Goal: Task Accomplishment & Management: Complete application form

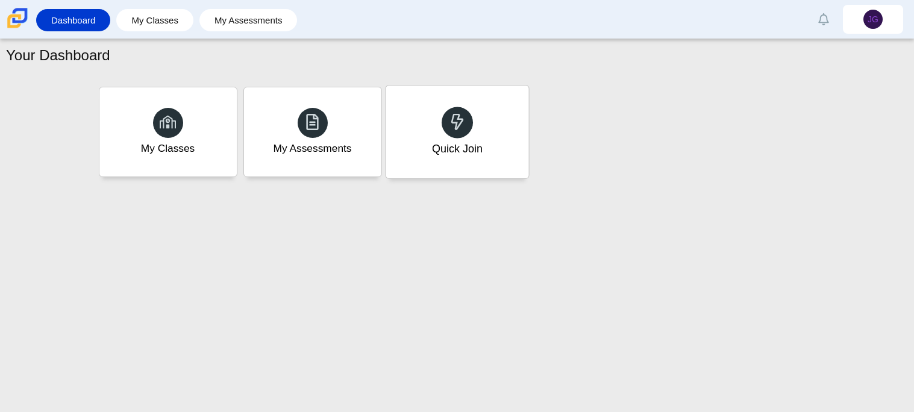
click at [446, 112] on div at bounding box center [457, 122] width 31 height 31
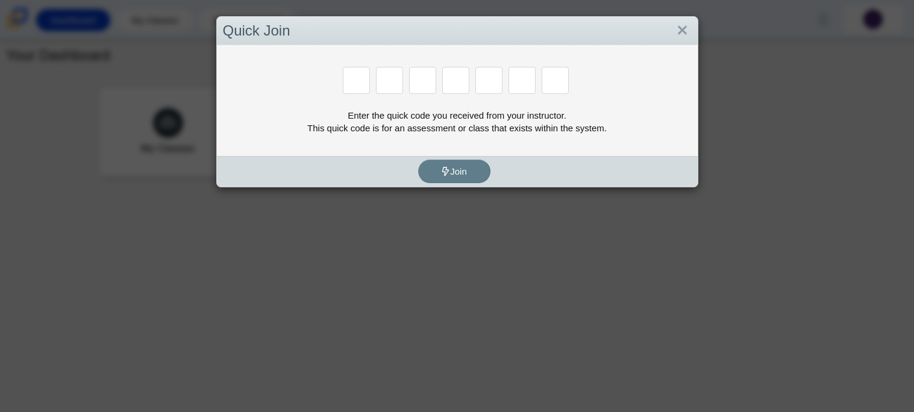
click at [367, 81] on input "Enter Access Code Digit 1" at bounding box center [356, 80] width 27 height 27
type input "B"
type input "M"
type input "3"
type input "5"
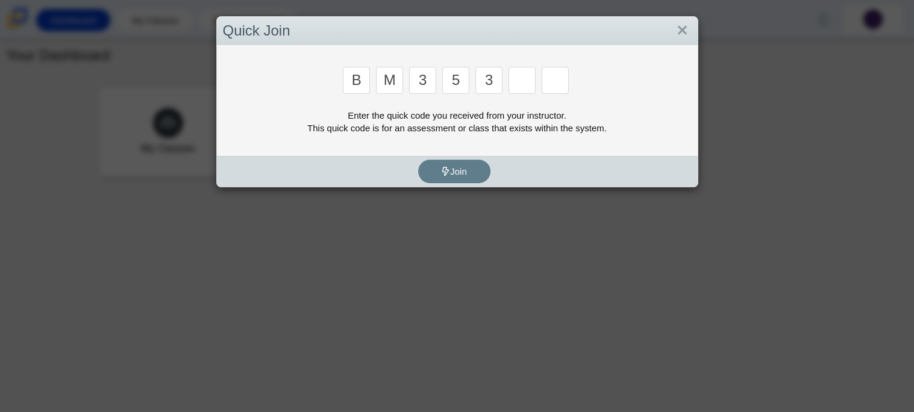
type input "3"
type input "G"
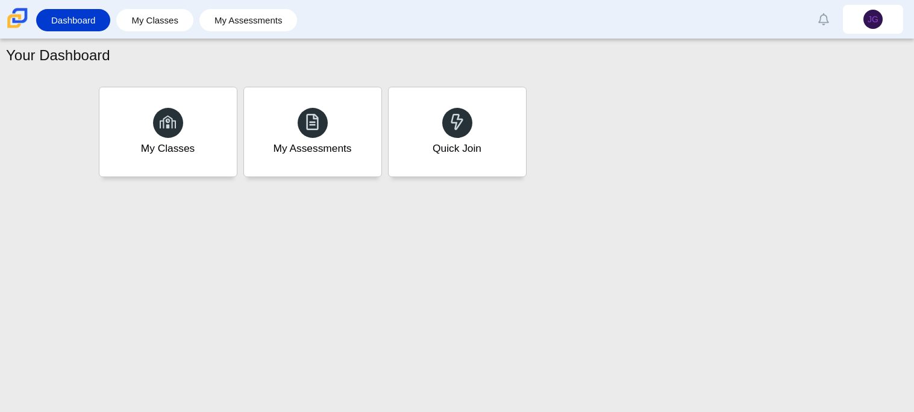
type input "B"
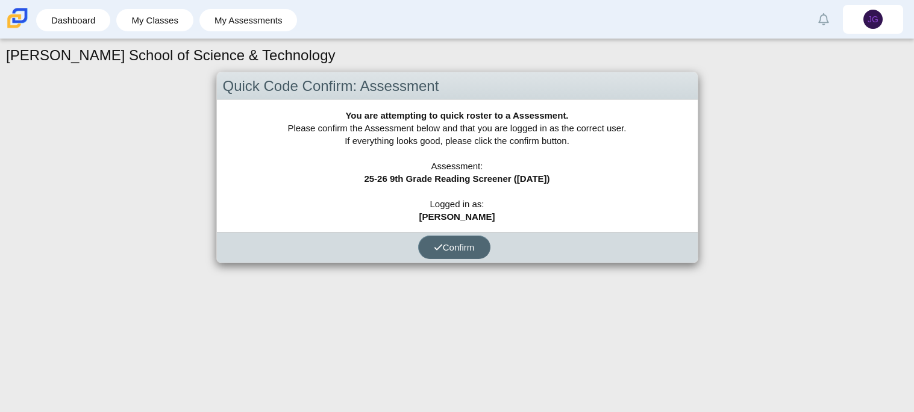
click at [475, 243] on span "Confirm" at bounding box center [454, 247] width 41 height 10
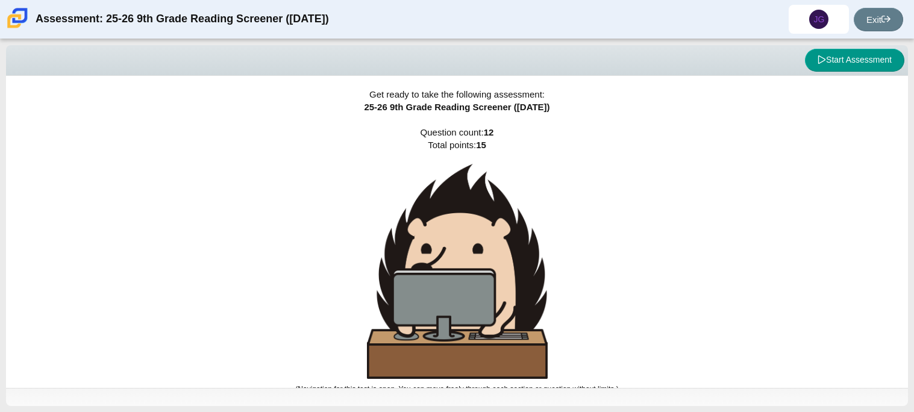
scroll to position [7, 0]
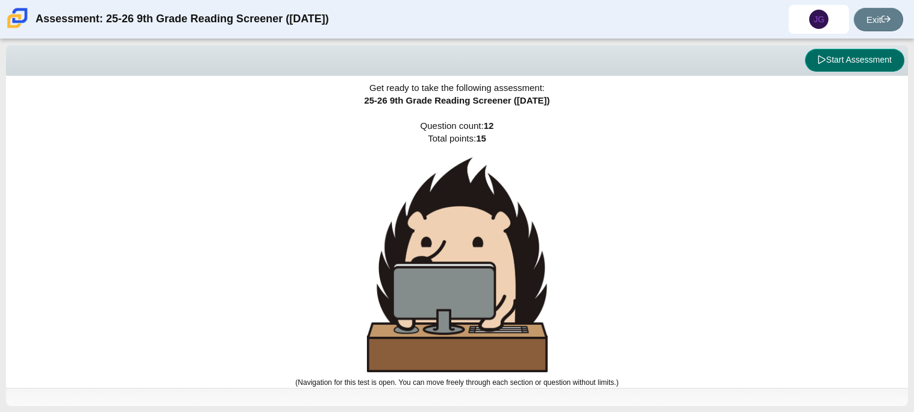
click at [852, 66] on button "Start Assessment" at bounding box center [854, 60] width 99 height 23
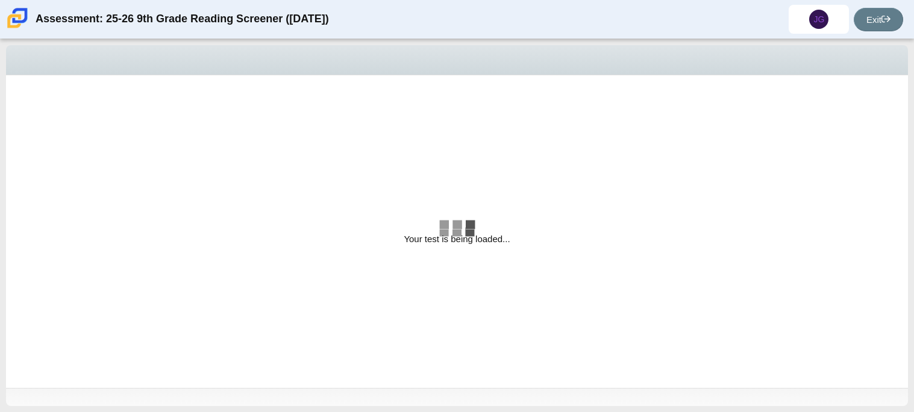
select select "ccc5b315-3c7c-471c-bf90-f22c8299c798"
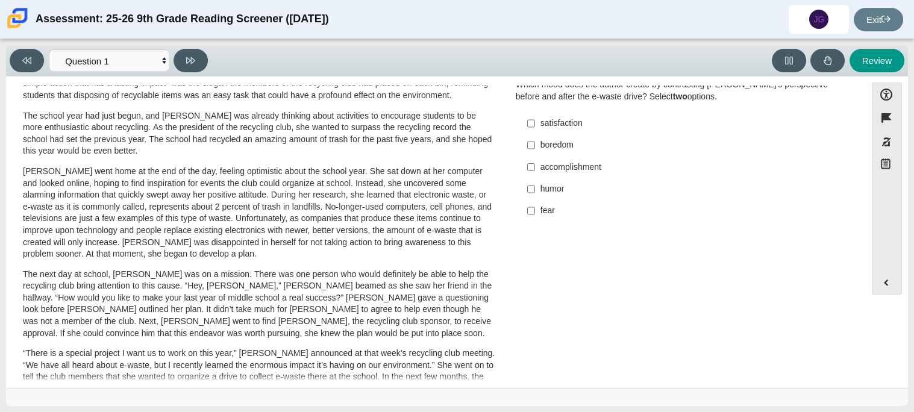
scroll to position [99, 0]
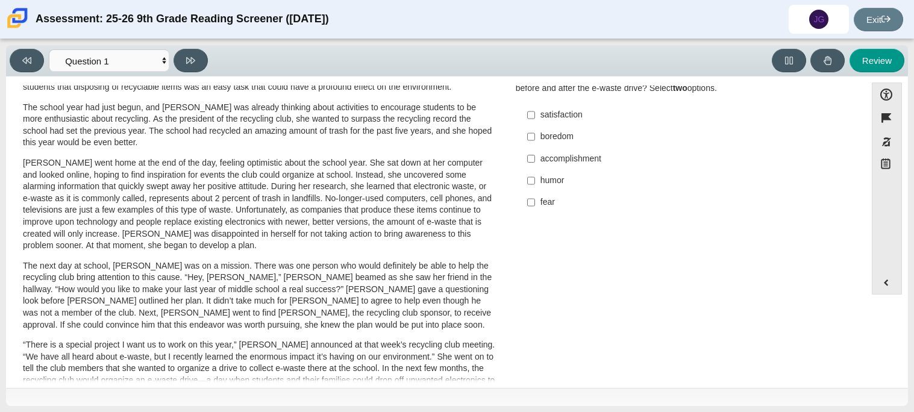
click at [383, 153] on div "[PERSON_NAME] looked on with pride as she observed a fellow eighth grader casua…" at bounding box center [259, 343] width 473 height 643
click at [647, 286] on div "A Lasting Impact [PERSON_NAME] looked on with pride as she observed a fellow ei…" at bounding box center [436, 334] width 848 height 679
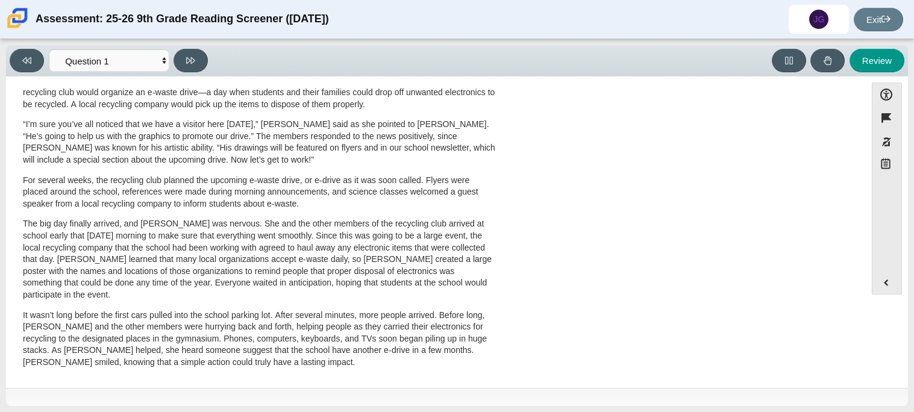
scroll to position [0, 0]
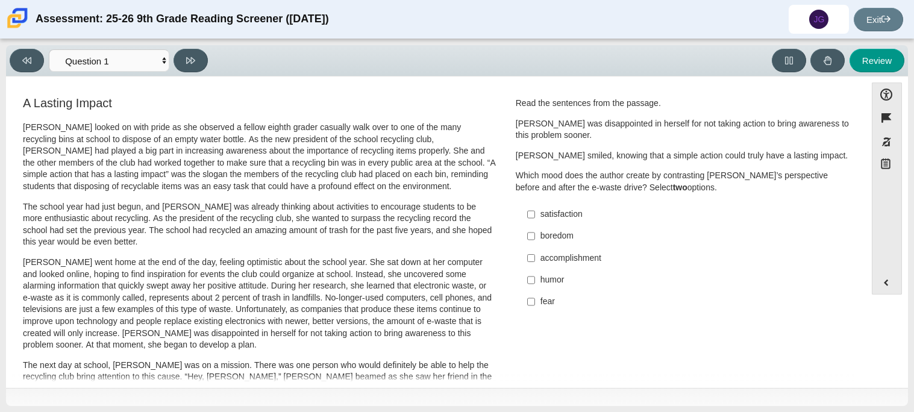
click at [556, 265] on label "accomplishment accomplishment" at bounding box center [684, 258] width 331 height 22
click at [535, 265] on input "accomplishment accomplishment" at bounding box center [531, 258] width 8 height 22
checkbox input "true"
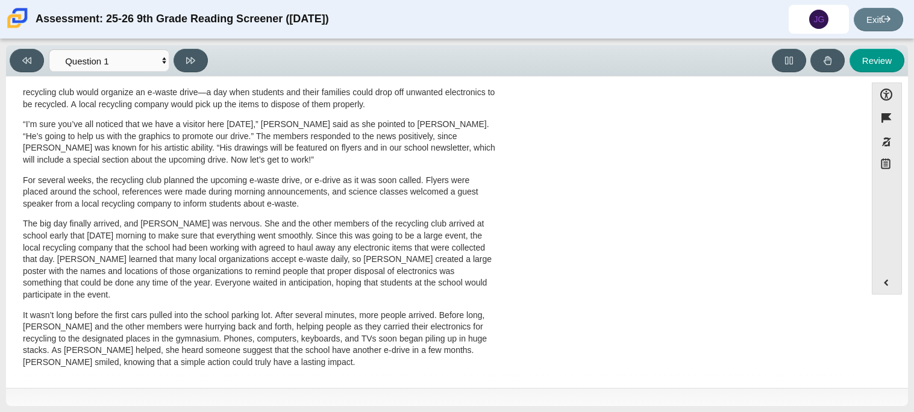
scroll to position [386, 0]
click at [156, 66] on select "Questions Question 1 Question 2 Question 3 Question 4 Question 5 Question 6 Que…" at bounding box center [109, 60] width 121 height 22
click at [155, 64] on select "Questions Question 1 Question 2 Question 3 Question 4 Question 5 Question 6 Que…" at bounding box center [109, 60] width 121 height 22
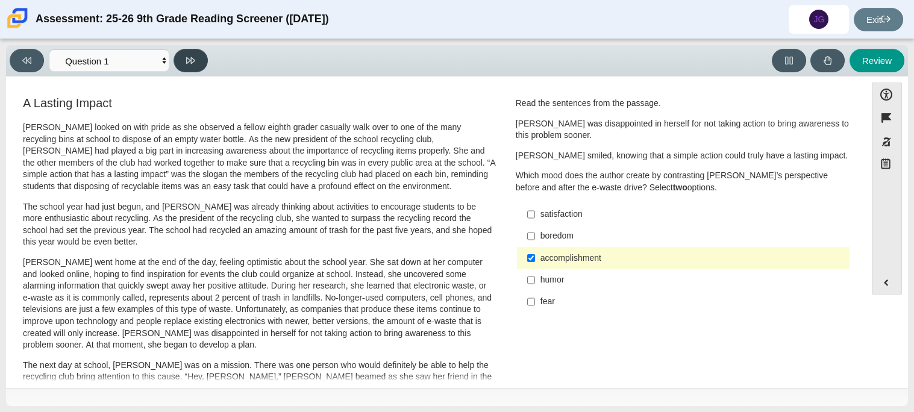
click at [185, 64] on button at bounding box center [191, 61] width 34 height 24
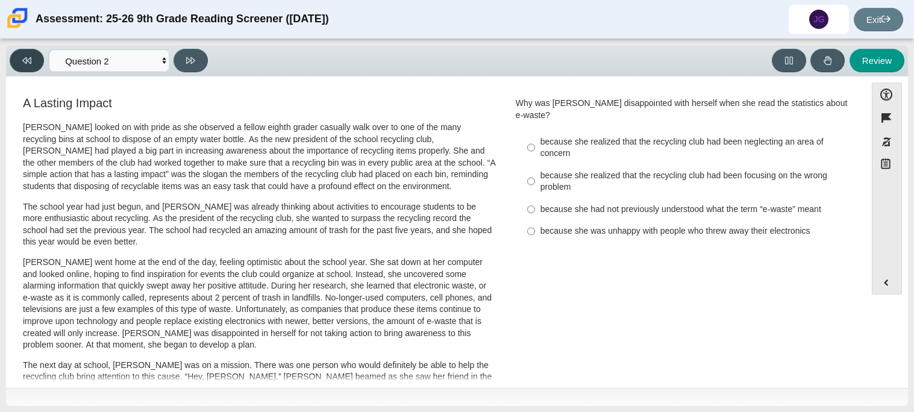
click at [39, 62] on button at bounding box center [27, 61] width 34 height 24
select select "ccc5b315-3c7c-471c-bf90-f22c8299c798"
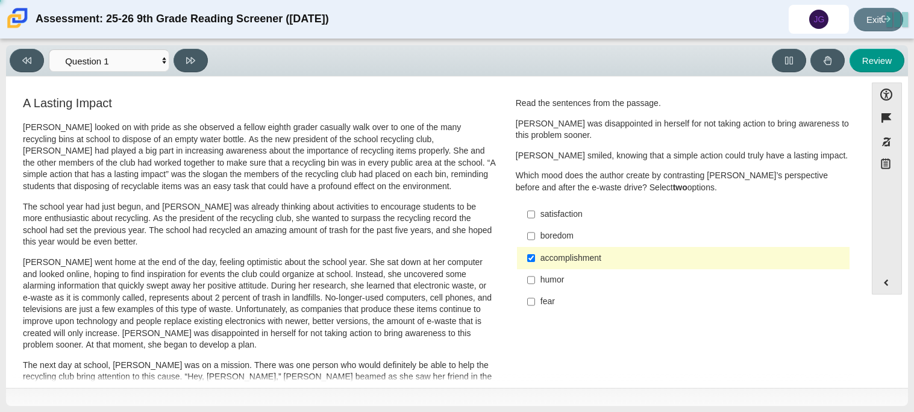
click at [566, 216] on div "satisfaction" at bounding box center [693, 215] width 304 height 12
click at [535, 216] on input "satisfaction satisfaction" at bounding box center [531, 215] width 8 height 22
checkbox input "true"
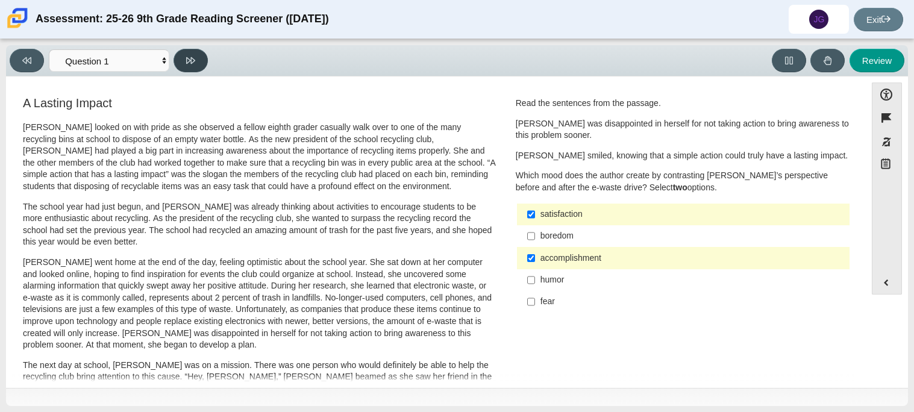
click at [192, 57] on icon at bounding box center [190, 60] width 9 height 9
select select "0ff64528-ffd7-428d-b192-babfaadd44e8"
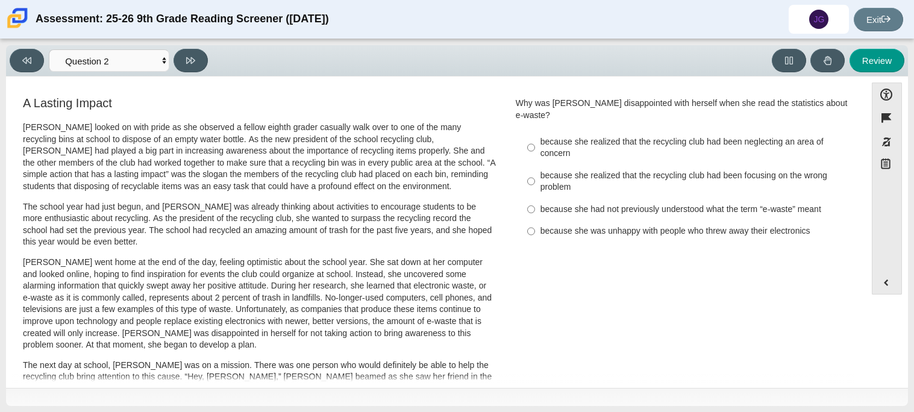
click at [550, 170] on div "because she realized that the recycling club had been focusing on the wrong pro…" at bounding box center [693, 182] width 304 height 24
click at [535, 168] on input "because she realized that the recycling club had been focusing on the wrong pro…" at bounding box center [531, 182] width 8 height 34
radio input "true"
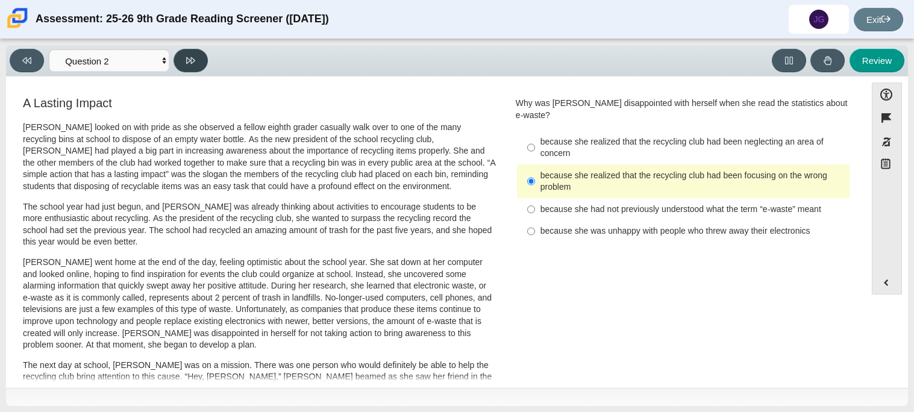
click at [181, 58] on button at bounding box center [191, 61] width 34 height 24
select select "7ce3d843-6974-4858-901c-1ff39630e843"
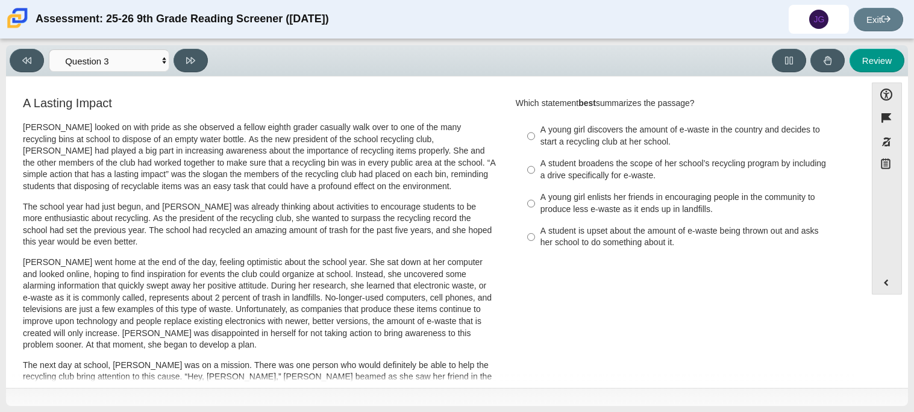
click at [684, 204] on div "A young girl enlists her friends in encouraging people in the community to prod…" at bounding box center [693, 204] width 304 height 24
click at [535, 204] on input "A young girl enlists her friends in encouraging people in the community to prod…" at bounding box center [531, 204] width 8 height 34
radio input "true"
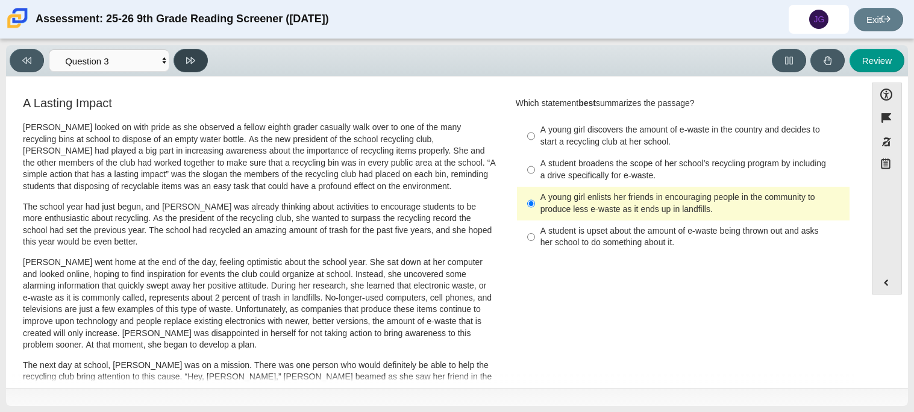
click at [195, 62] on icon at bounding box center [190, 60] width 9 height 9
select select "ca9ea0f1-49c5-4bd1-83b0-472c18652b42"
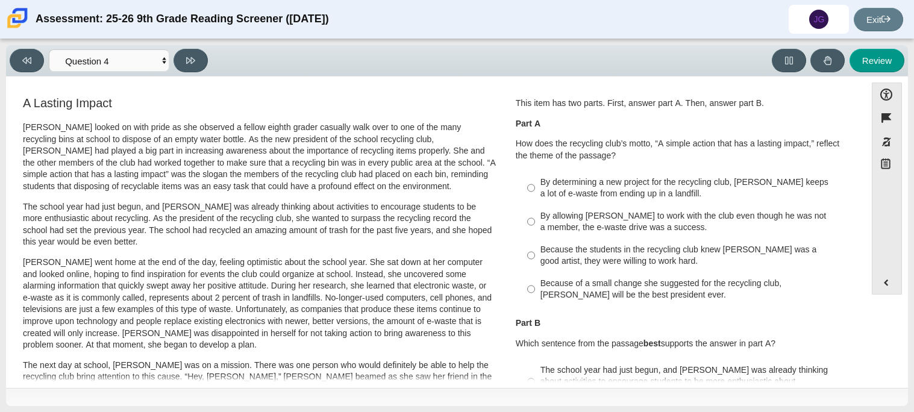
click at [279, 181] on p "[PERSON_NAME] looked on with pride as she observed a fellow eighth grader casua…" at bounding box center [259, 157] width 473 height 71
click at [648, 192] on div "By determining a new project for the recycling club, [PERSON_NAME] keeps a lot …" at bounding box center [693, 189] width 304 height 24
click at [535, 192] on input "By determining a new project for the recycling club, [PERSON_NAME] keeps a lot …" at bounding box center [531, 188] width 8 height 34
radio input "true"
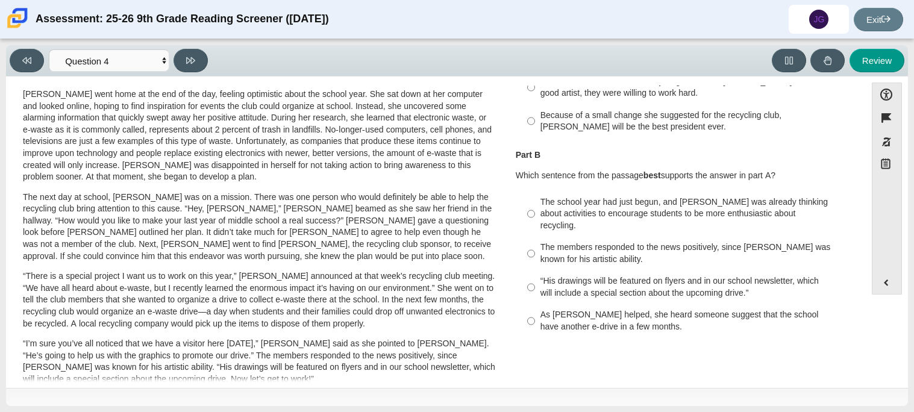
scroll to position [169, 0]
click at [674, 319] on div "As [PERSON_NAME] helped, she heard someone suggest that the school have another…" at bounding box center [693, 321] width 304 height 24
click at [535, 319] on input "As [PERSON_NAME] helped, she heard someone suggest that the school have another…" at bounding box center [531, 321] width 8 height 34
radio input "true"
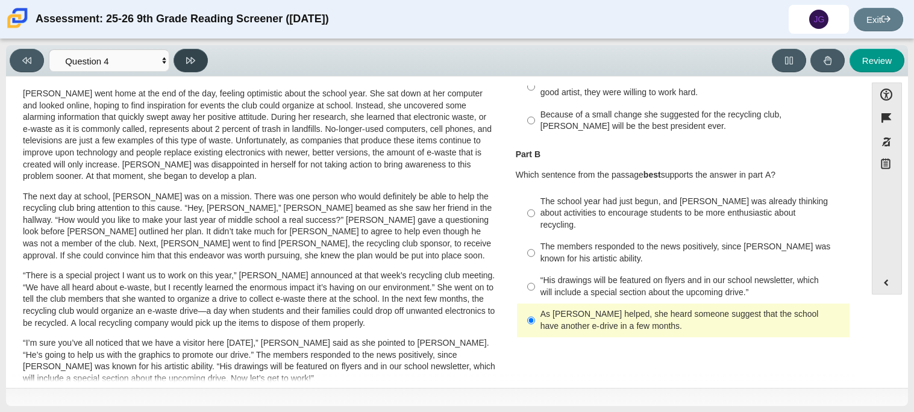
click at [193, 57] on icon at bounding box center [190, 60] width 9 height 9
select select "e41f1a79-e29f-4095-8030-a53364015bed"
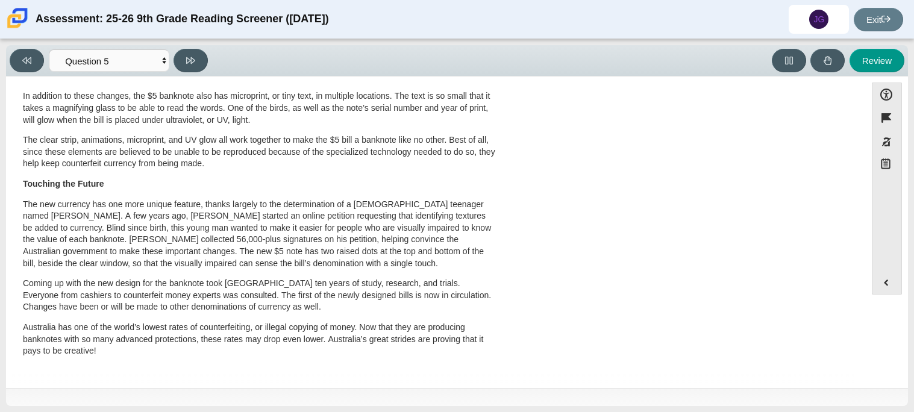
scroll to position [0, 0]
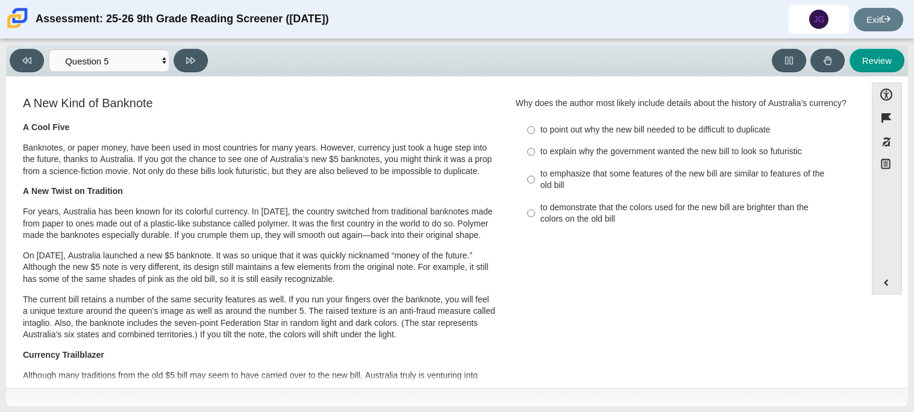
click at [553, 182] on div "to emphasize that some features of the new bill are similar to features of the …" at bounding box center [693, 180] width 304 height 24
click at [535, 182] on input "to emphasize that some features of the new bill are similar to features of the …" at bounding box center [531, 180] width 8 height 34
radio input "true"
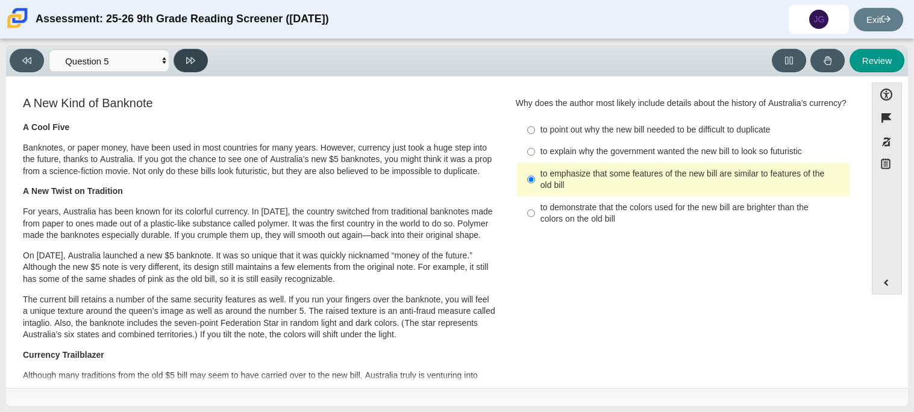
click at [178, 63] on button at bounding box center [191, 61] width 34 height 24
select select "69146e31-7b3d-4a3e-9ce6-f30c24342ae0"
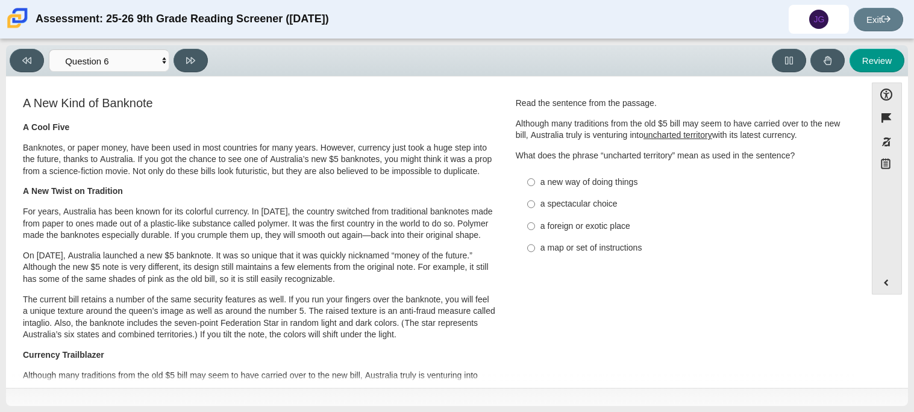
click at [599, 209] on div "a spectacular choice" at bounding box center [693, 204] width 304 height 12
click at [535, 209] on input "a spectacular choice a spectacular choice" at bounding box center [531, 204] width 8 height 22
radio input "true"
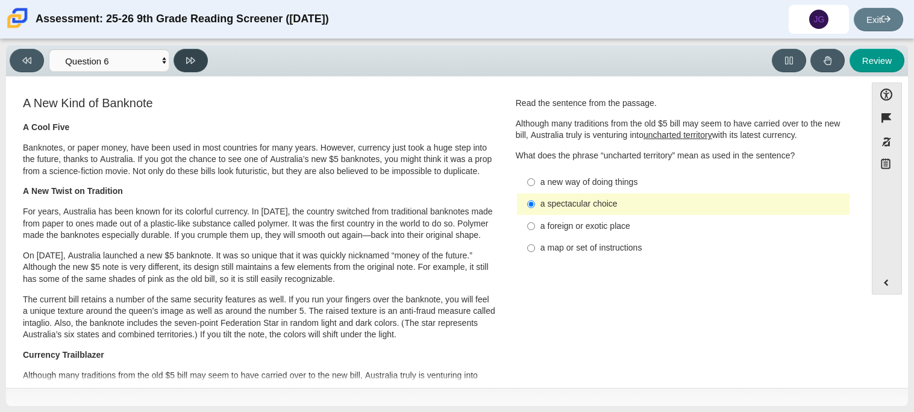
click at [175, 61] on button at bounding box center [191, 61] width 34 height 24
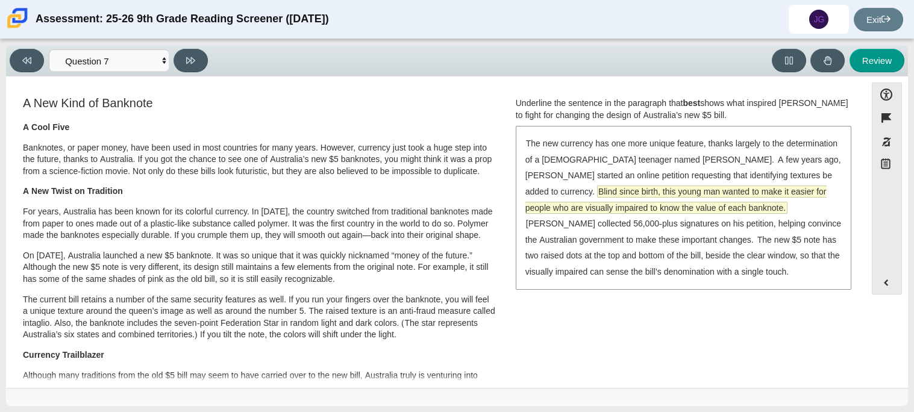
click at [556, 193] on span "Blind since birth, this young man wanted to make it easier for people who are v…" at bounding box center [676, 199] width 301 height 27
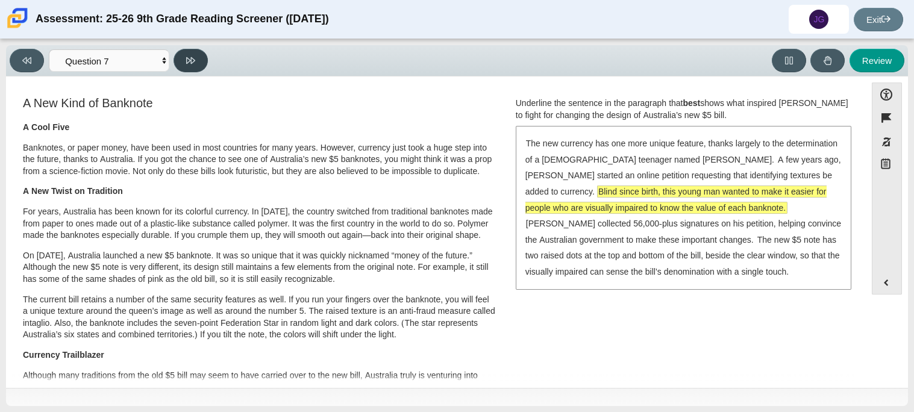
click at [183, 63] on button at bounding box center [191, 61] width 34 height 24
select select "ea8338c2-a6a3-418e-a305-2b963b54a290"
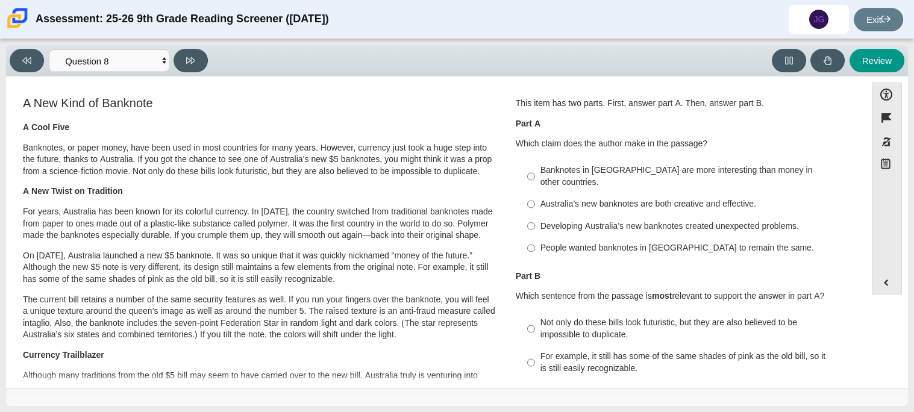
click at [543, 198] on div "Australia’s new banknotes are both creative and effective." at bounding box center [693, 204] width 304 height 12
click at [535, 196] on input "Australia’s new banknotes are both creative and effective. Australia’s new bank…" at bounding box center [531, 204] width 8 height 22
radio input "true"
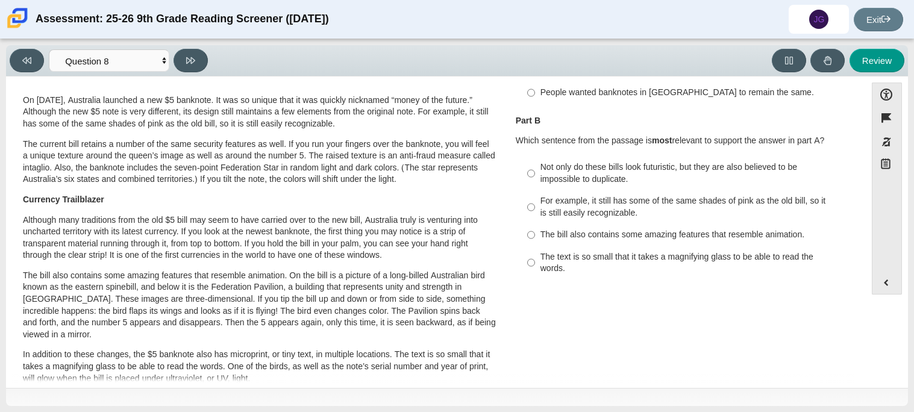
scroll to position [155, 0]
click at [639, 170] on div "Not only do these bills look futuristic, but they are also believed to be impos…" at bounding box center [693, 174] width 304 height 24
click at [535, 170] on input "Not only do these bills look futuristic, but they are also believed to be impos…" at bounding box center [531, 174] width 8 height 34
radio input "true"
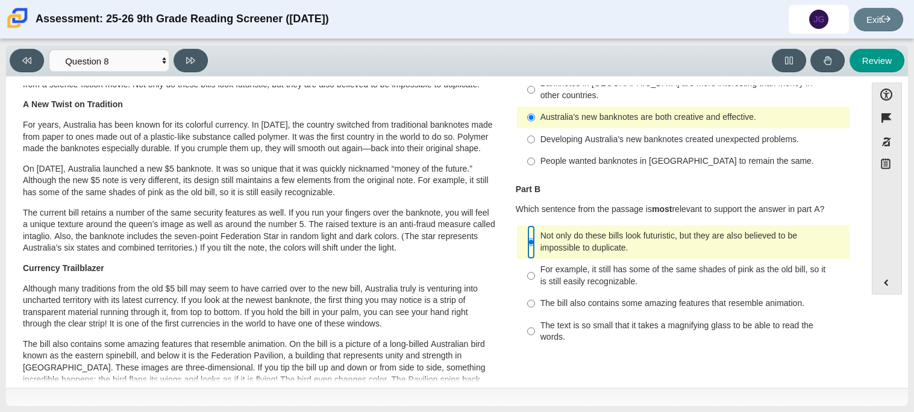
scroll to position [80, 0]
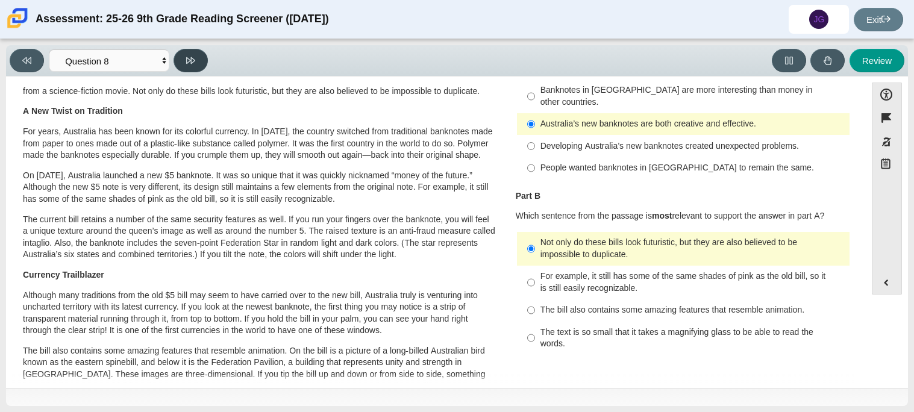
click at [174, 62] on button at bounding box center [191, 61] width 34 height 24
select select "89f058d6-b15c-4ef5-a4b3-fdaffb8868b6"
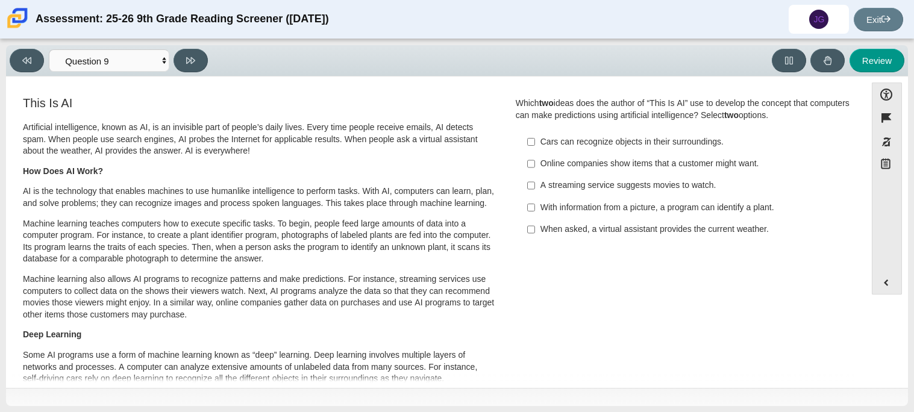
scroll to position [51, 0]
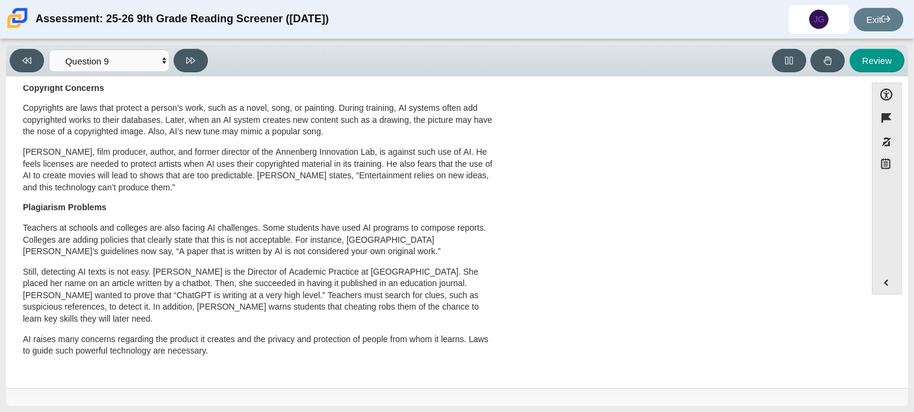
scroll to position [0, 0]
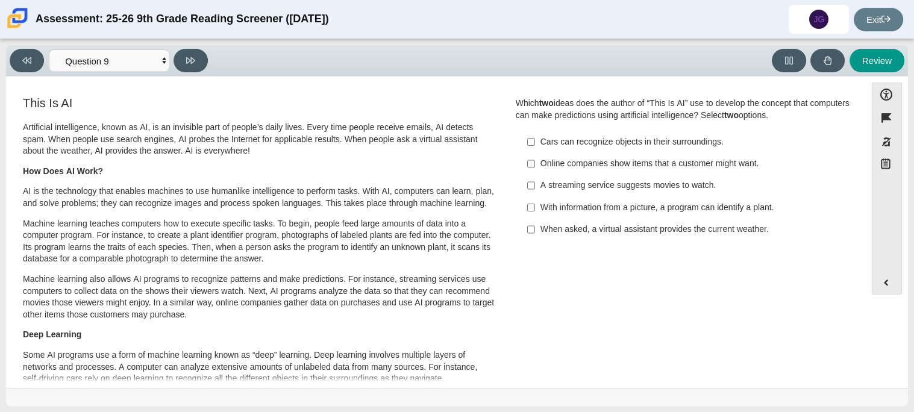
click at [541, 233] on div "When asked, a virtual assistant provides the current weather." at bounding box center [693, 230] width 304 height 12
click at [535, 233] on input "When asked, a virtual assistant provides the current weather. When asked, a vir…" at bounding box center [531, 230] width 8 height 22
checkbox input "true"
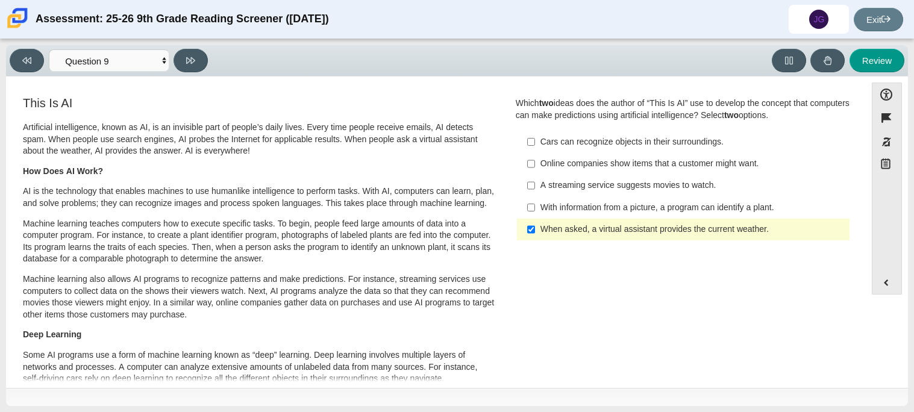
click at [532, 208] on label "With information from a picture, a program can identify a plant. With informati…" at bounding box center [684, 208] width 331 height 22
click at [532, 208] on input "With information from a picture, a program can identify a plant. With informati…" at bounding box center [531, 208] width 8 height 22
checkbox input "true"
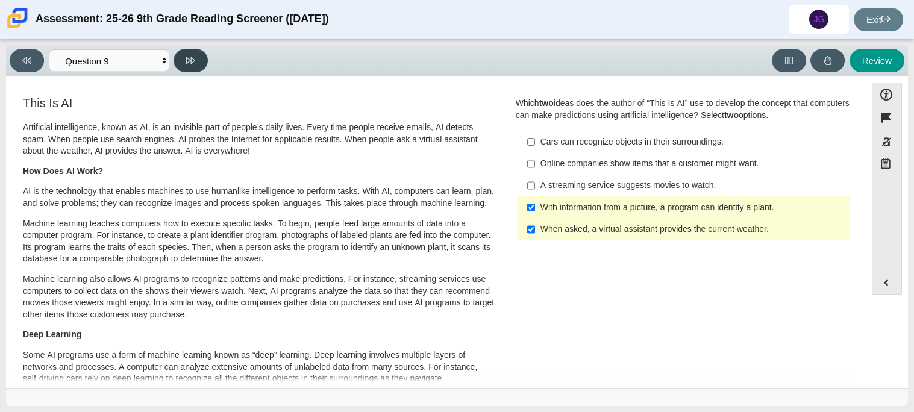
click at [190, 53] on button at bounding box center [191, 61] width 34 height 24
select select "cdf3c14e-a918-44d1-9b63-3db0fa81641e"
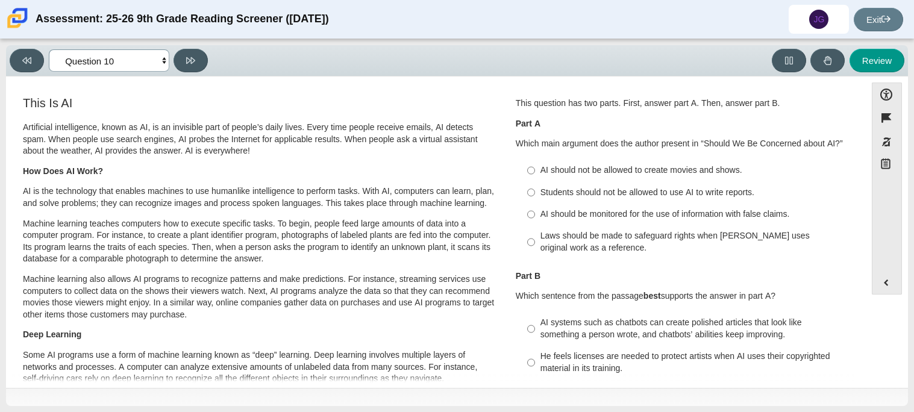
click at [165, 61] on select "Questions Question 1 Question 2 Question 3 Question 4 Question 5 Question 6 Que…" at bounding box center [109, 60] width 121 height 22
click at [541, 234] on div "Laws should be made to safeguard rights when [PERSON_NAME] uses original work a…" at bounding box center [693, 242] width 304 height 24
click at [535, 234] on input "Laws should be made to safeguard rights when [PERSON_NAME] uses original work a…" at bounding box center [531, 242] width 8 height 34
radio input "true"
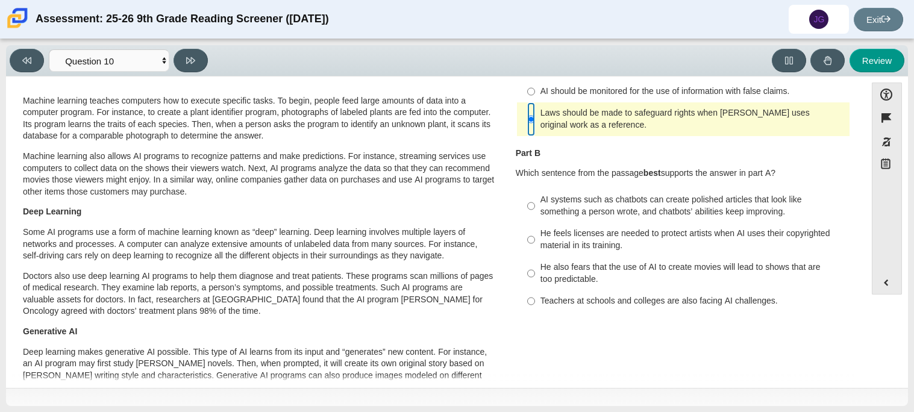
scroll to position [124, 0]
click at [562, 238] on div "He feels licenses are needed to protect artists when AI uses their copyrighted …" at bounding box center [693, 239] width 304 height 24
click at [535, 238] on input "He feels licenses are needed to protect artists when AI uses their copyrighted …" at bounding box center [531, 239] width 8 height 34
radio input "true"
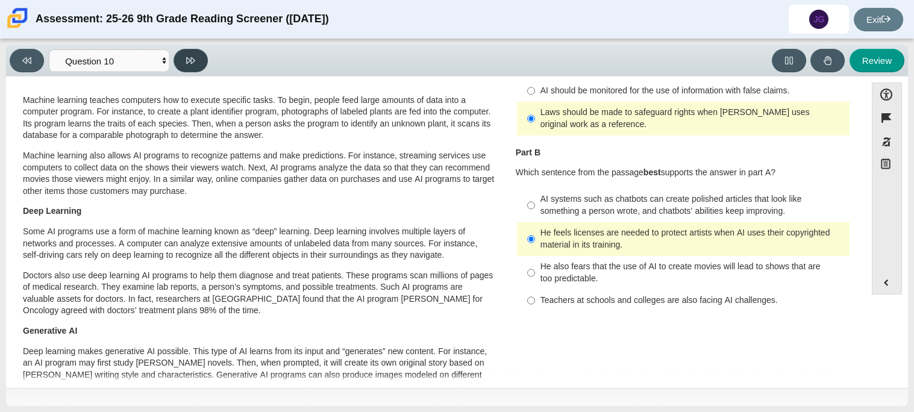
click at [185, 57] on button at bounding box center [191, 61] width 34 height 24
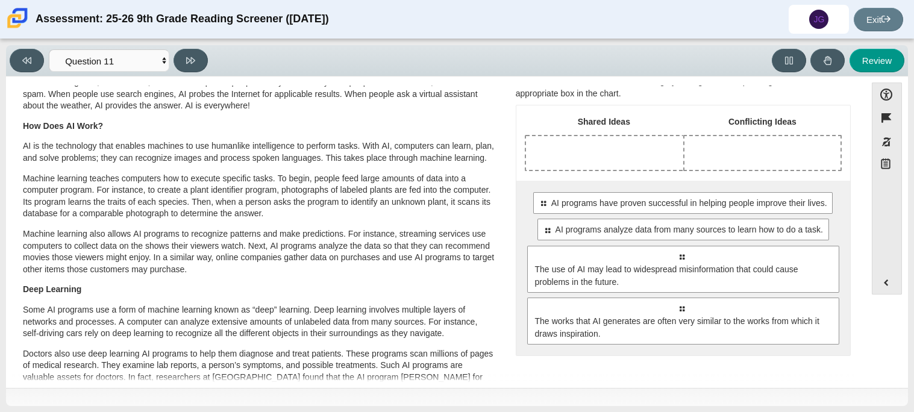
scroll to position [39, 0]
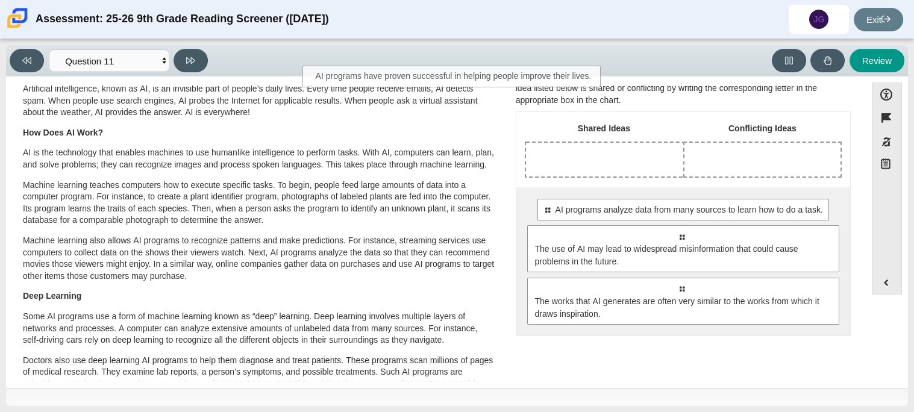
drag, startPoint x: 754, startPoint y: 215, endPoint x: 528, endPoint y: 82, distance: 262.1
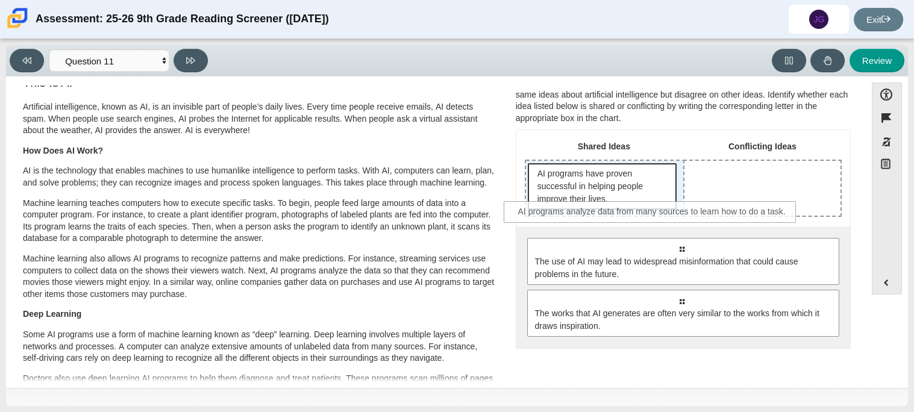
drag, startPoint x: 621, startPoint y: 242, endPoint x: 594, endPoint y: 206, distance: 45.6
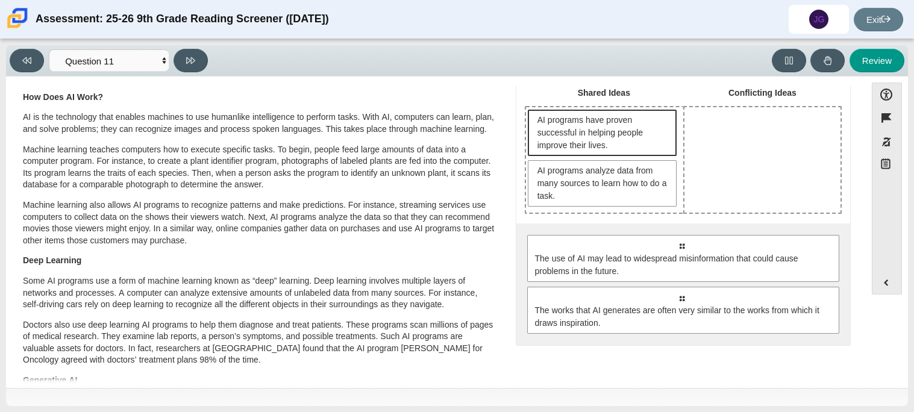
scroll to position [77, 0]
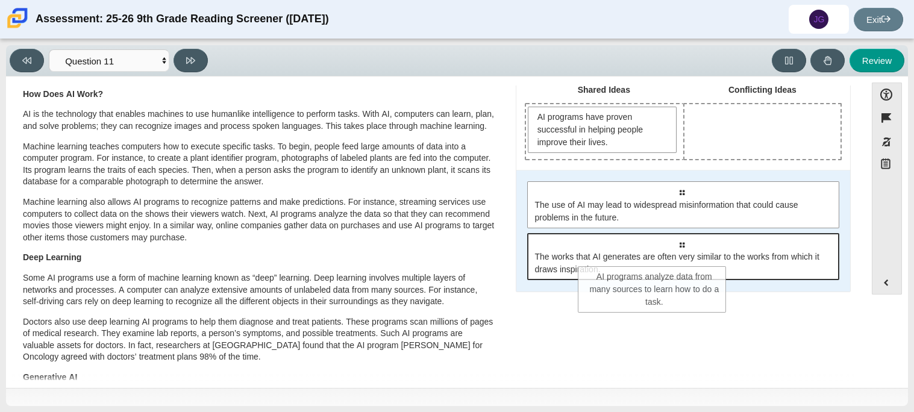
drag, startPoint x: 563, startPoint y: 171, endPoint x: 614, endPoint y: 275, distance: 115.9
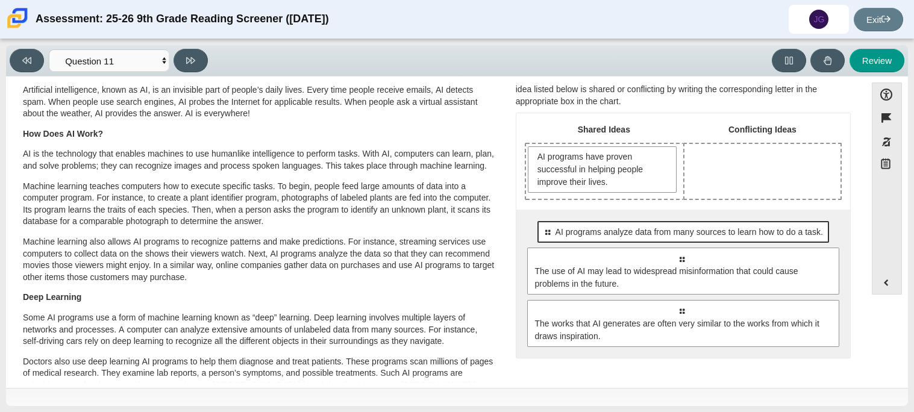
scroll to position [38, 0]
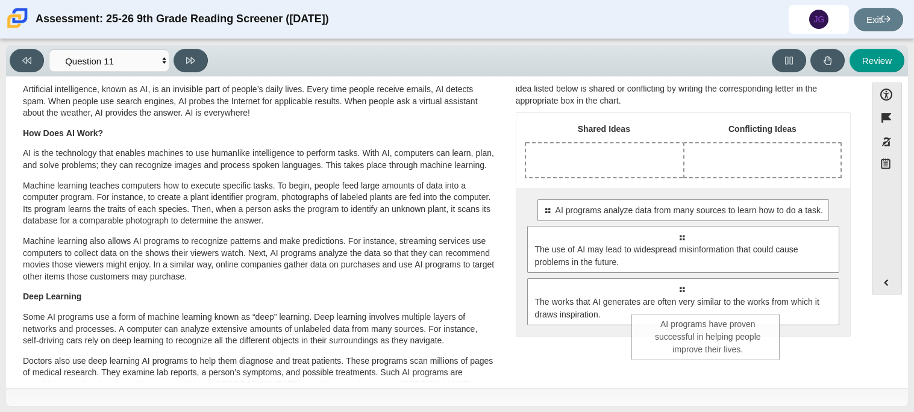
drag, startPoint x: 632, startPoint y: 182, endPoint x: 738, endPoint y: 351, distance: 199.9
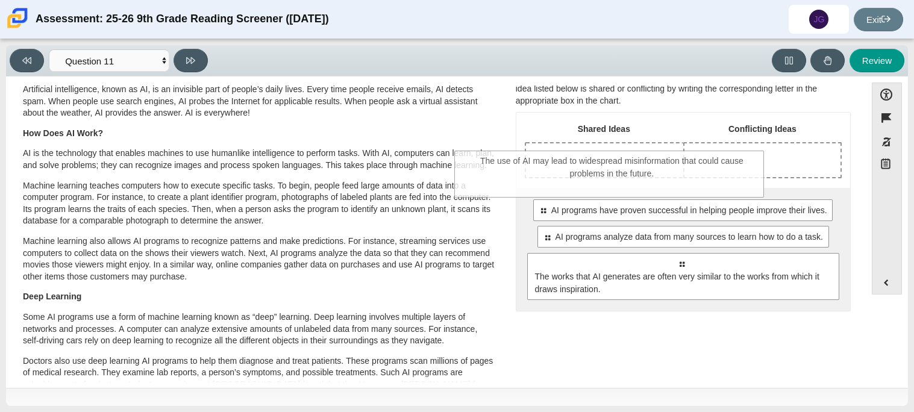
drag, startPoint x: 672, startPoint y: 289, endPoint x: 601, endPoint y: 185, distance: 125.4
drag, startPoint x: 626, startPoint y: 244, endPoint x: 594, endPoint y: 168, distance: 81.8
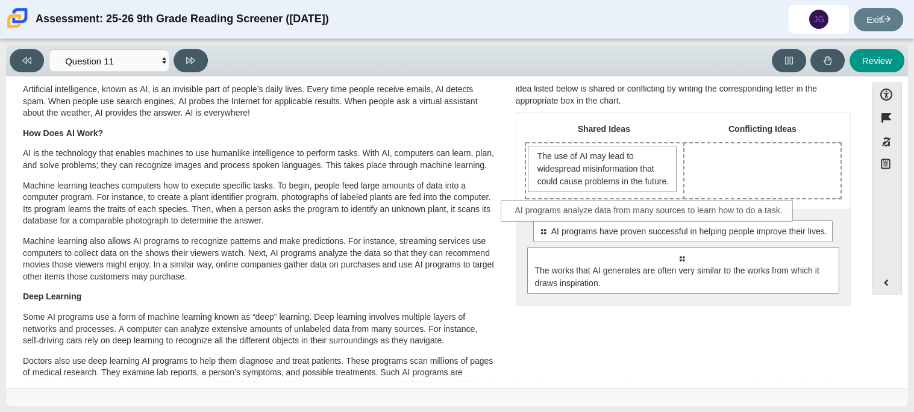
drag, startPoint x: 647, startPoint y: 272, endPoint x: 616, endPoint y: 213, distance: 66.9
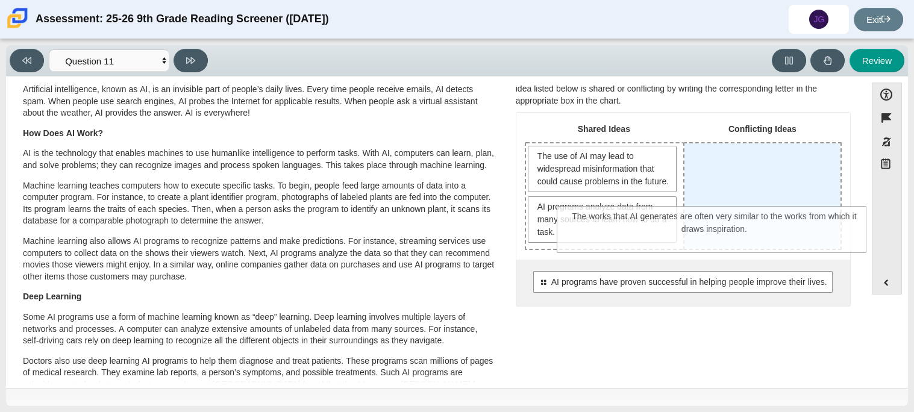
drag, startPoint x: 688, startPoint y: 324, endPoint x: 722, endPoint y: 220, distance: 109.6
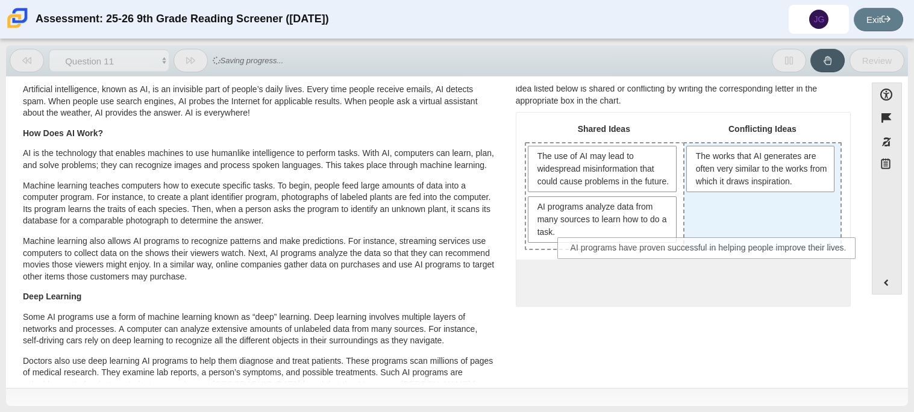
drag, startPoint x: 744, startPoint y: 295, endPoint x: 773, endPoint y: 247, distance: 55.9
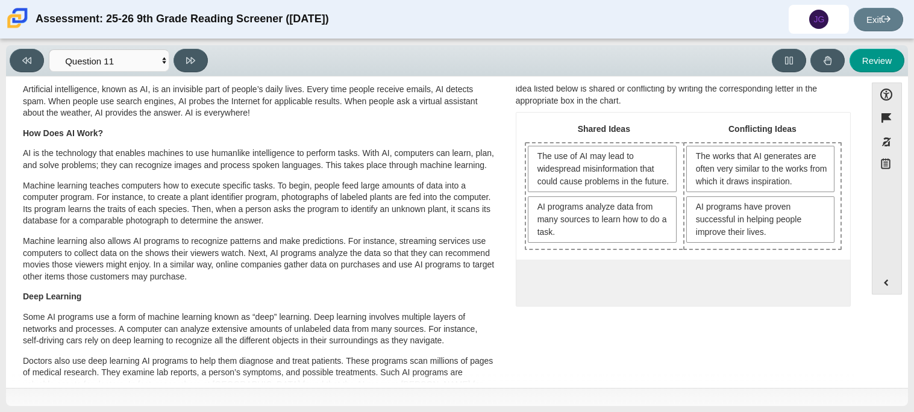
scroll to position [0, 0]
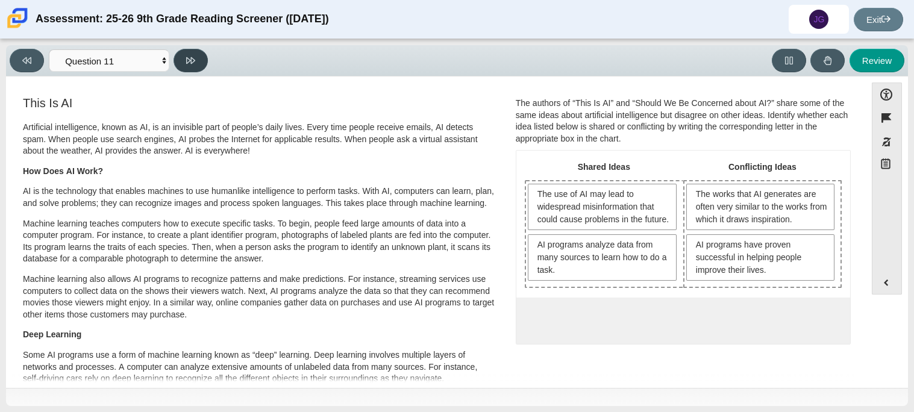
click at [187, 50] on button at bounding box center [191, 61] width 34 height 24
select select "c3effed4-44ce-4a19-bd96-1787f34e9b4c"
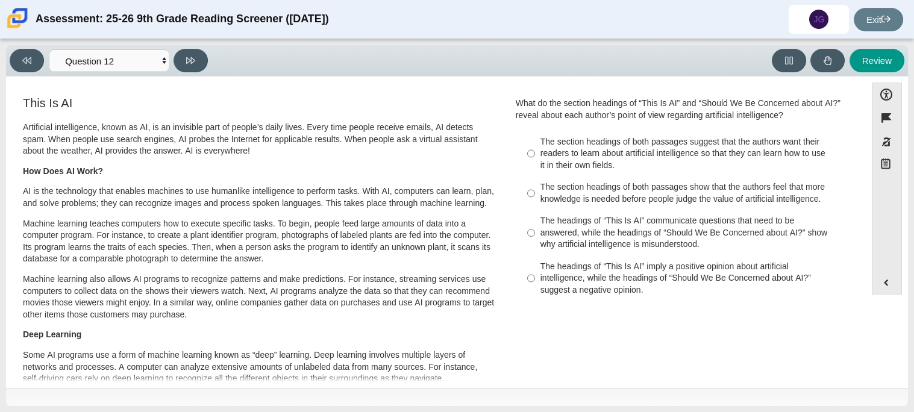
click at [628, 286] on div "The headings of “This Is AI” imply a positive opinion about artificial intellig…" at bounding box center [693, 279] width 304 height 36
click at [535, 286] on input "The headings of “This Is AI” imply a positive opinion about artificial intellig…" at bounding box center [531, 279] width 8 height 46
radio input "true"
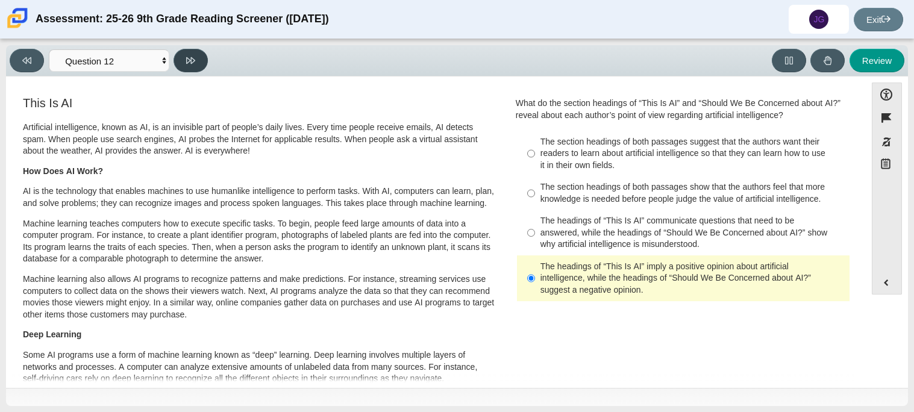
click at [182, 52] on button at bounding box center [191, 61] width 34 height 24
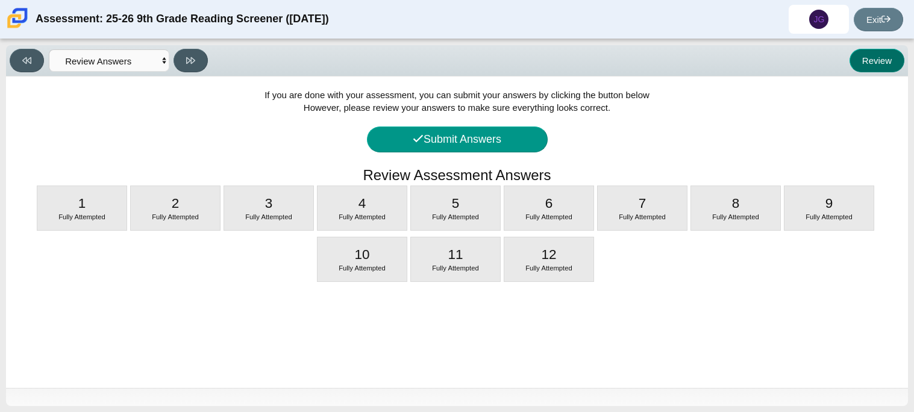
click at [858, 64] on button "Review" at bounding box center [877, 61] width 55 height 24
click at [157, 69] on select "Questions Question 1 Question 2 Question 3 Question 4 Question 5 Question 6 Que…" at bounding box center [109, 60] width 121 height 22
click at [291, 109] on div "If you are done with your assessment, you can submit your answers by clicking t…" at bounding box center [457, 233] width 902 height 312
click at [113, 71] on select "Questions Question 1 Question 2 Question 3 Question 4 Question 5 Question 6 Que…" at bounding box center [109, 60] width 121 height 22
click at [125, 60] on select "Questions Question 1 Question 2 Question 3 Question 4 Question 5 Question 6 Que…" at bounding box center [109, 60] width 121 height 22
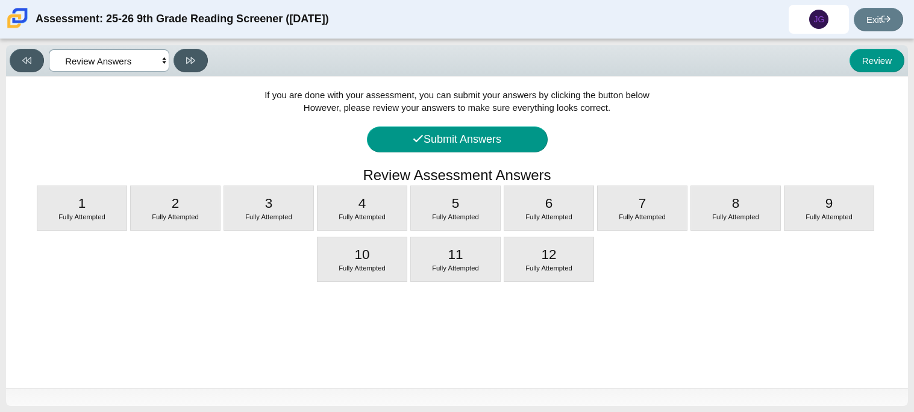
click at [125, 60] on select "Questions Question 1 Question 2 Question 3 Question 4 Question 5 Question 6 Que…" at bounding box center [109, 60] width 121 height 22
click at [309, 168] on div "Review Assessment Answers" at bounding box center [457, 177] width 878 height 24
click at [266, 218] on span "Fully Attempted" at bounding box center [268, 216] width 47 height 7
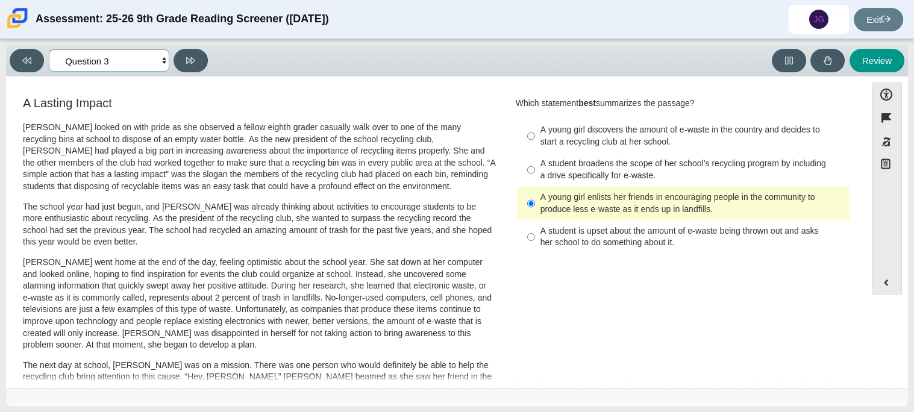
click at [118, 69] on select "Questions Question 1 Question 2 Question 3 Question 4 Question 5 Question 6 Que…" at bounding box center [109, 60] width 121 height 22
select select "review"
click at [49, 49] on select "Questions Question 1 Question 2 Question 3 Question 4 Question 5 Question 6 Que…" at bounding box center [109, 60] width 121 height 22
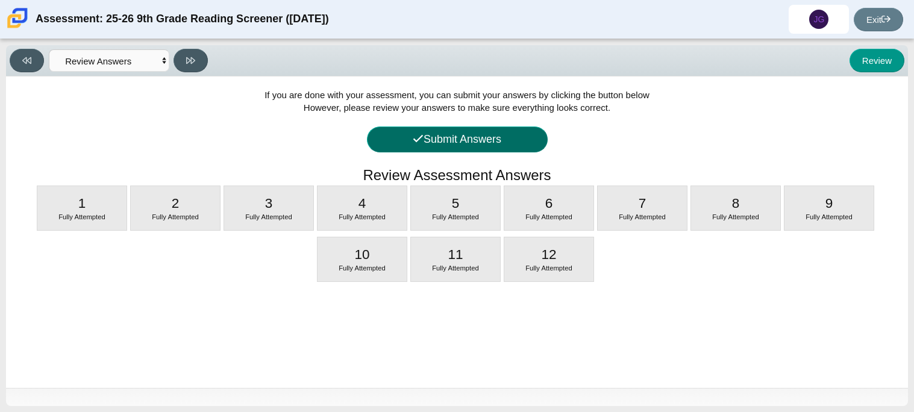
click at [414, 139] on icon at bounding box center [419, 138] width 10 height 7
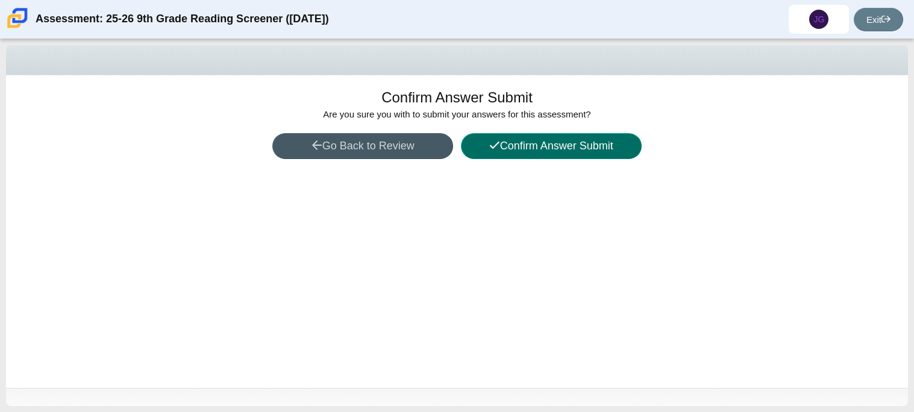
click at [509, 151] on button "Confirm Answer Submit" at bounding box center [551, 146] width 181 height 26
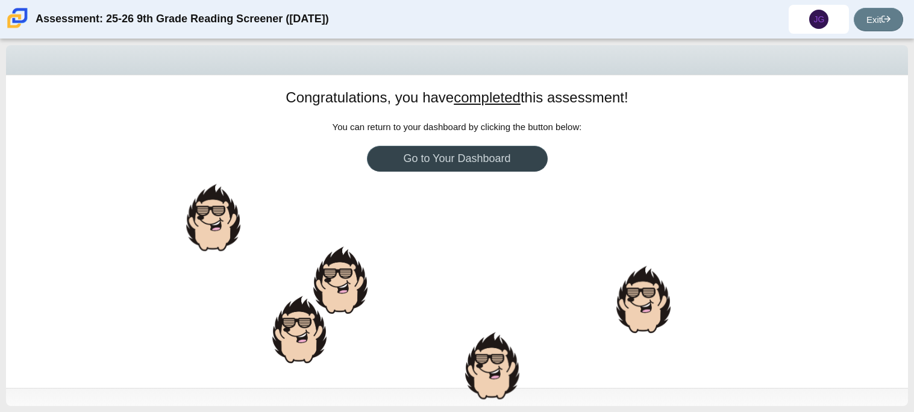
click at [423, 166] on link "Go to Your Dashboard" at bounding box center [457, 159] width 181 height 26
